Goal: Information Seeking & Learning: Learn about a topic

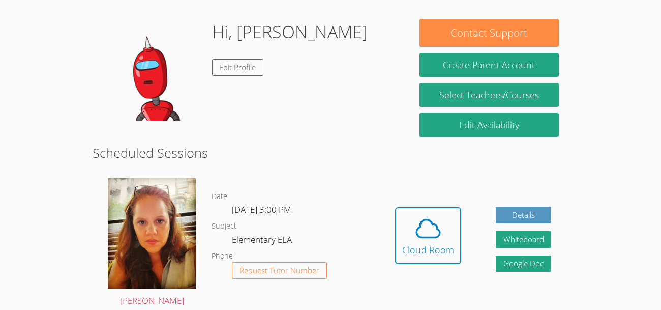
scroll to position [86, 0]
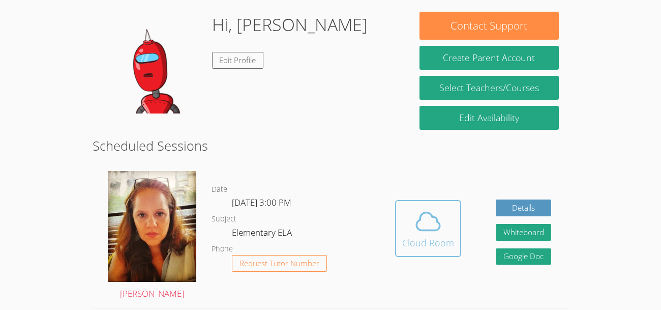
click at [422, 232] on icon at bounding box center [428, 221] width 28 height 28
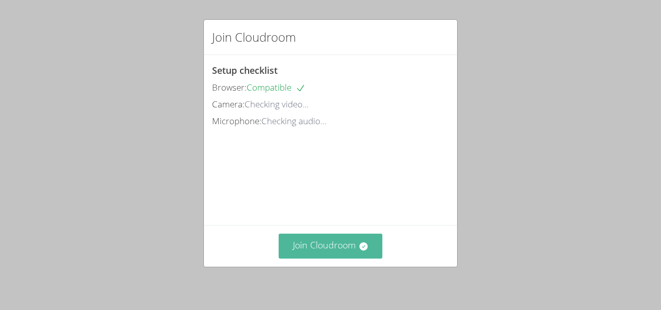
click at [337, 237] on button "Join Cloudroom" at bounding box center [331, 245] width 104 height 25
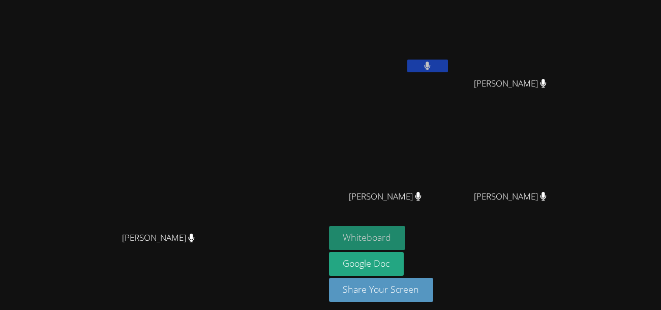
click at [406, 233] on button "Whiteboard" at bounding box center [367, 238] width 77 height 24
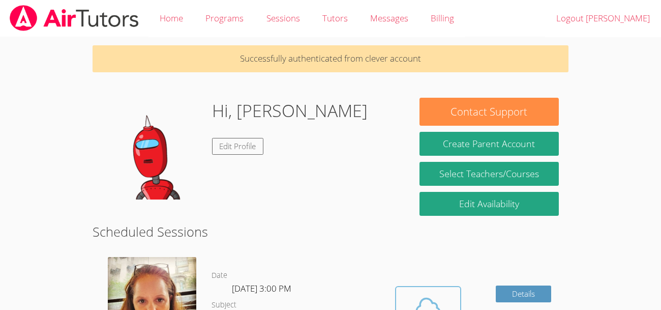
click at [424, 294] on icon at bounding box center [428, 307] width 28 height 28
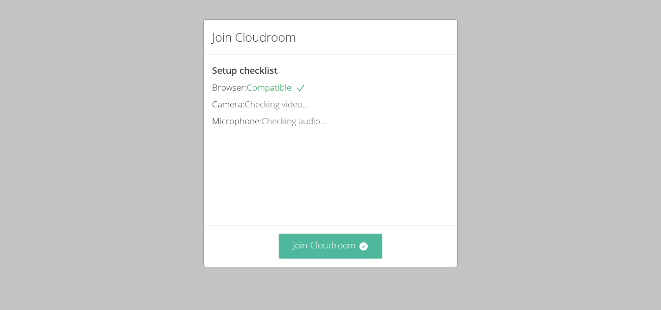
click at [351, 248] on button "Join Cloudroom" at bounding box center [331, 245] width 104 height 25
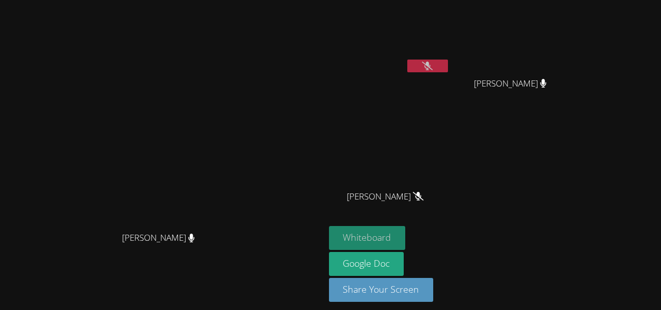
click at [406, 232] on button "Whiteboard" at bounding box center [367, 238] width 77 height 24
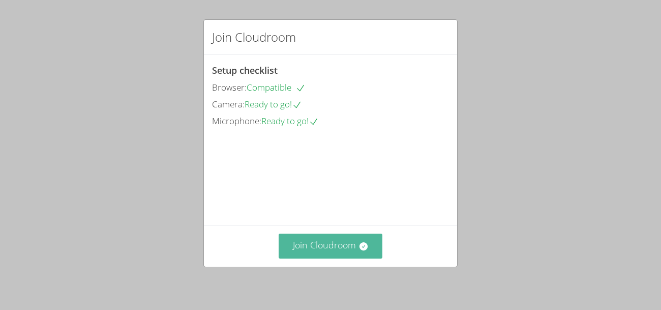
click at [316, 254] on button "Join Cloudroom" at bounding box center [331, 245] width 104 height 25
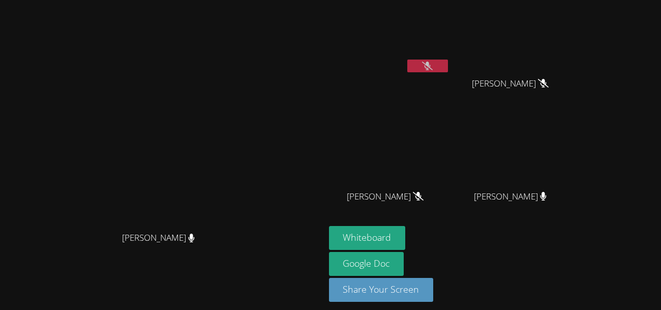
click at [238, 199] on video at bounding box center [162, 137] width 152 height 178
click at [404, 265] on link "Google Doc" at bounding box center [366, 264] width 75 height 24
click at [238, 121] on video at bounding box center [162, 137] width 152 height 178
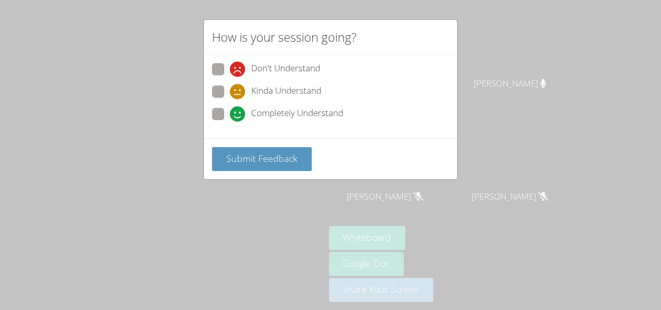
click at [229, 76] on label "Don't Understand" at bounding box center [266, 70] width 108 height 14
click at [230, 72] on input "Don't Understand" at bounding box center [234, 67] width 9 height 9
radio input "true"
click at [254, 109] on span "Completely Understand" at bounding box center [297, 113] width 92 height 15
click at [238, 109] on input "Completely Understand" at bounding box center [234, 112] width 9 height 9
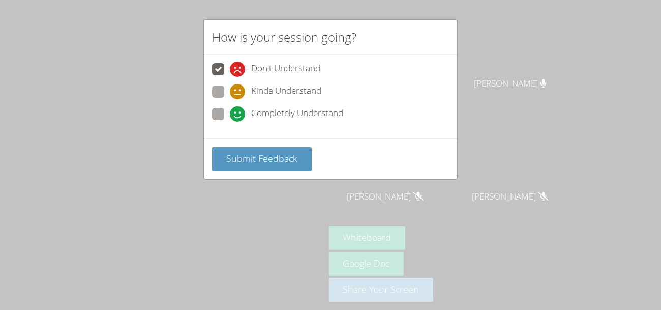
radio input "true"
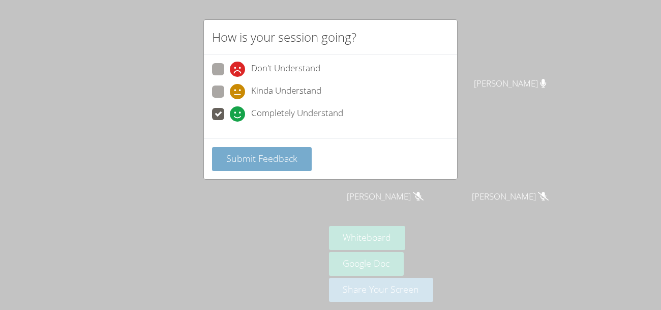
click at [243, 161] on span "Submit Feedback" at bounding box center [261, 158] width 71 height 12
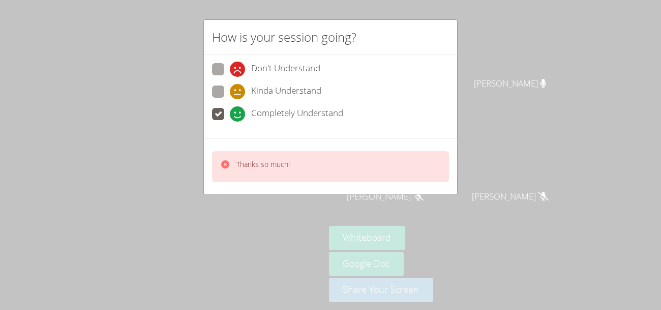
click at [230, 134] on div "Don't Understand Kinda Understand Completely Understand" at bounding box center [330, 96] width 253 height 83
click at [249, 143] on div "Thanks so much!" at bounding box center [330, 166] width 253 height 56
click at [233, 138] on div "Don't Understand Kinda Understand Completely Understand" at bounding box center [330, 96] width 253 height 83
click at [223, 146] on div "Thanks so much!" at bounding box center [330, 166] width 253 height 56
click at [238, 145] on div "Thanks so much!" at bounding box center [330, 166] width 253 height 56
